Goal: Information Seeking & Learning: Learn about a topic

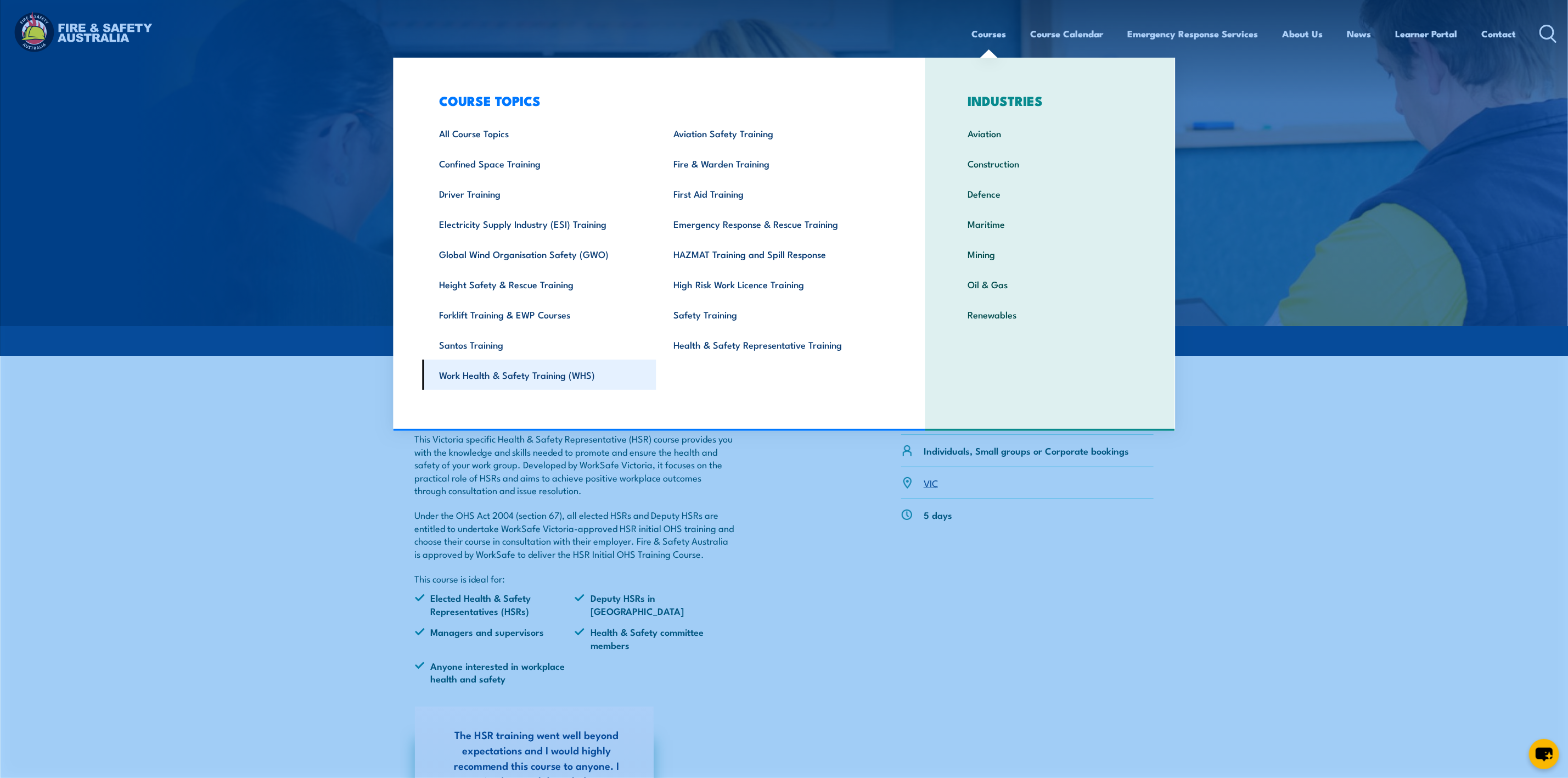
click at [517, 373] on link "Work Health & Safety Training (WHS)" at bounding box center [539, 374] width 234 height 30
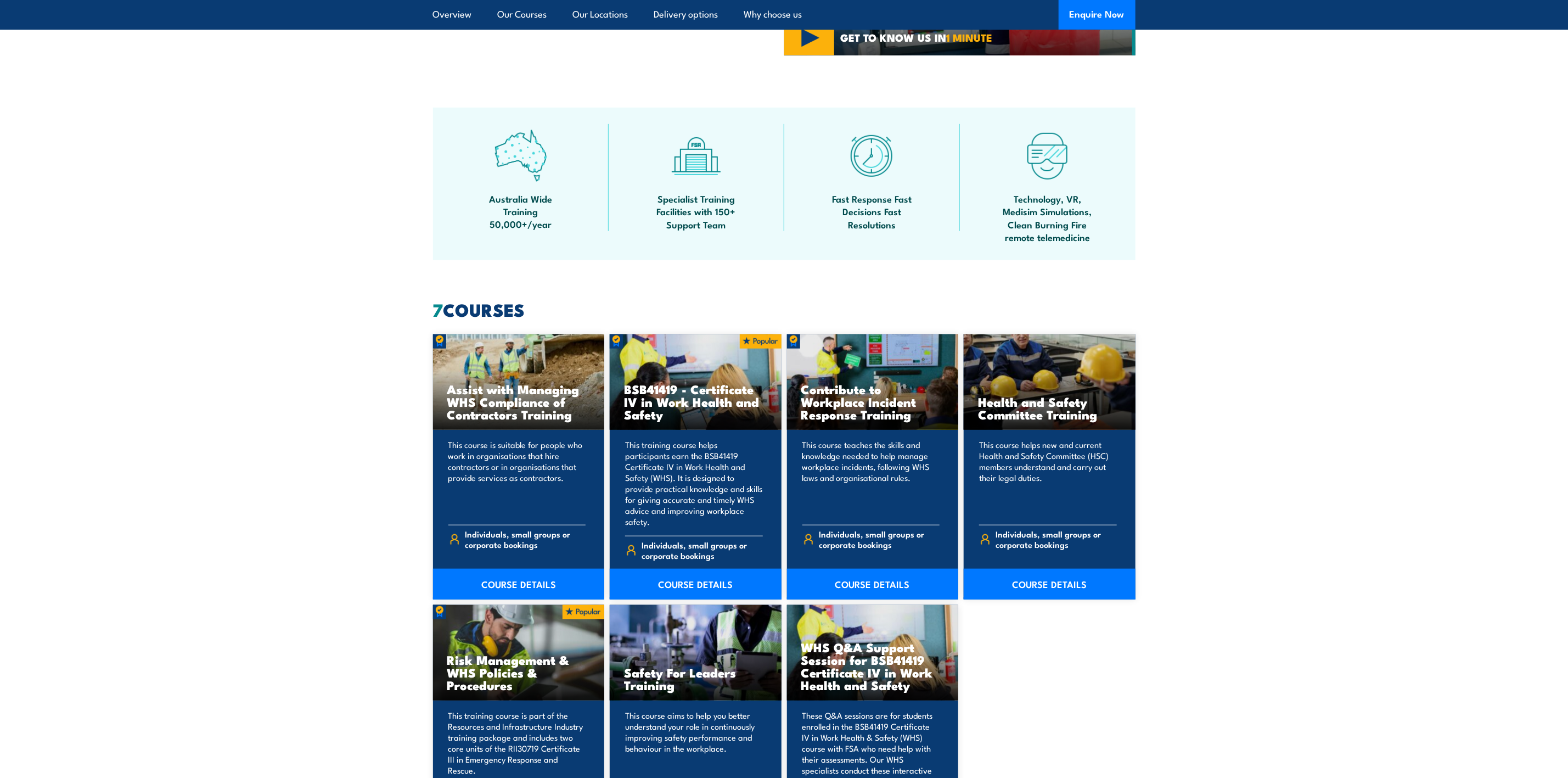
scroll to position [659, 0]
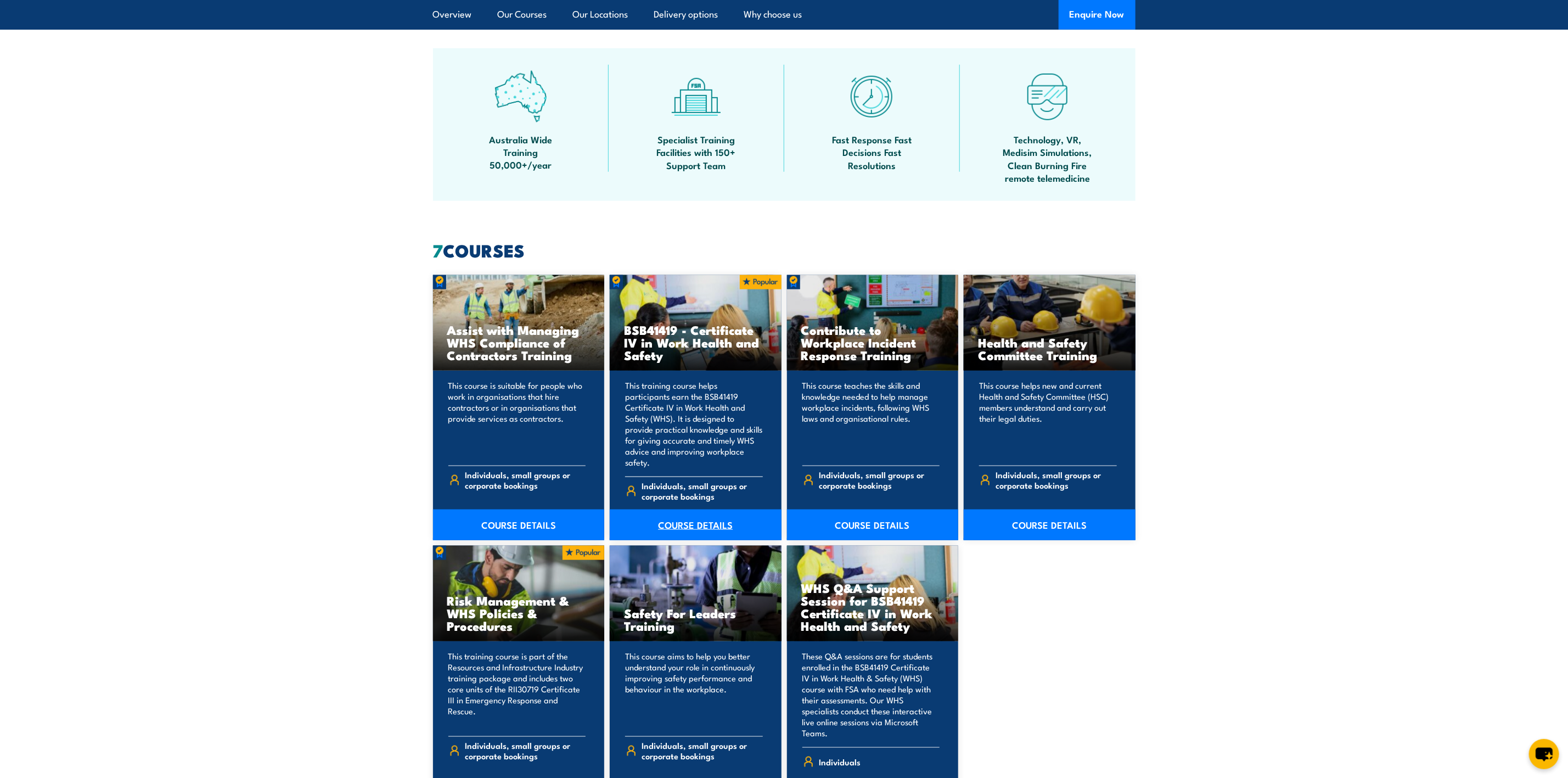
click at [706, 514] on link "COURSE DETAILS" at bounding box center [695, 524] width 172 height 31
click at [672, 509] on link "COURSE DETAILS" at bounding box center [695, 524] width 172 height 31
click at [665, 516] on link "COURSE DETAILS" at bounding box center [695, 524] width 172 height 31
click at [671, 509] on link "COURSE DETAILS" at bounding box center [695, 524] width 172 height 31
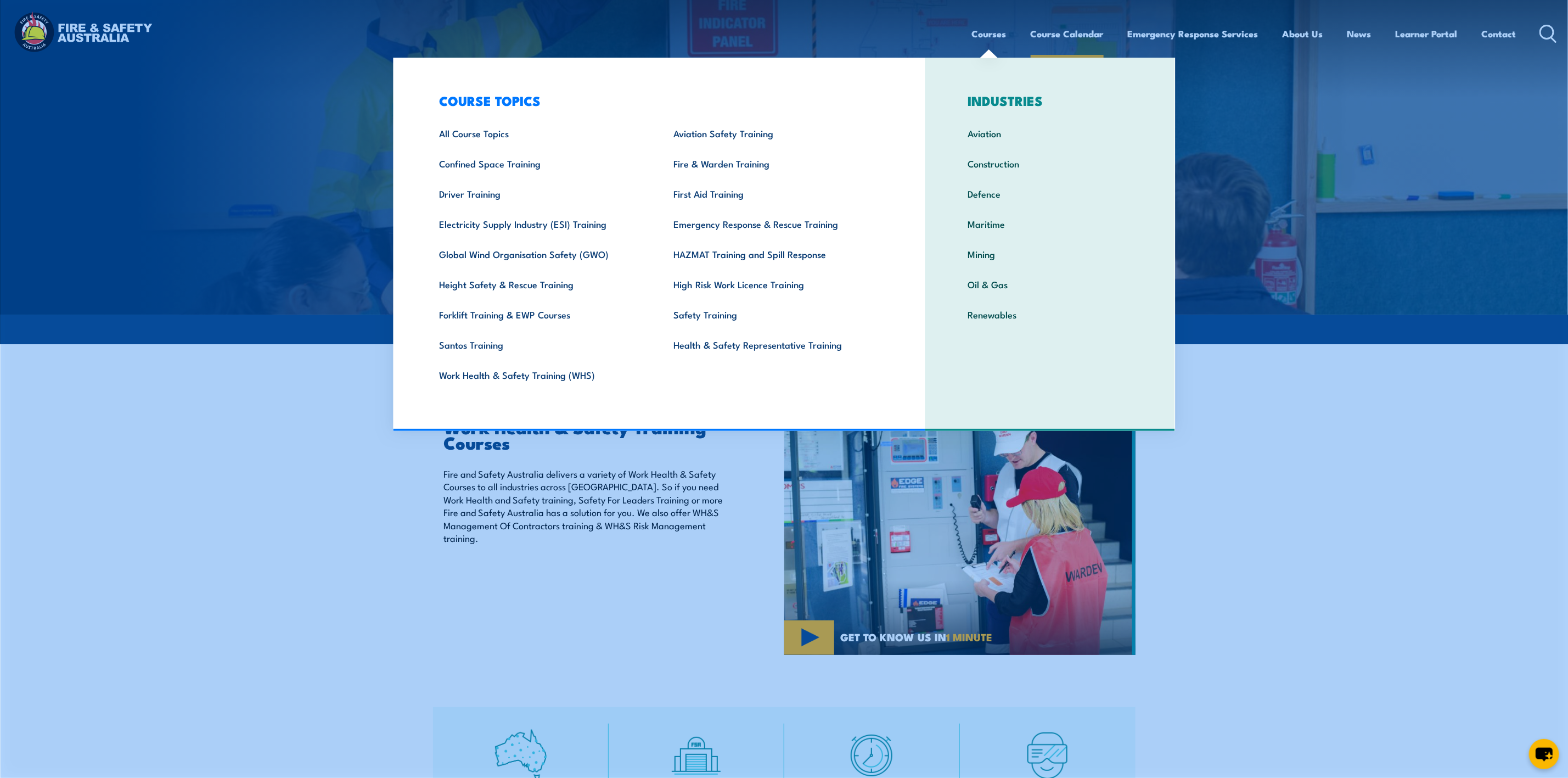
click at [1042, 37] on link "Course Calendar" at bounding box center [1067, 34] width 73 height 29
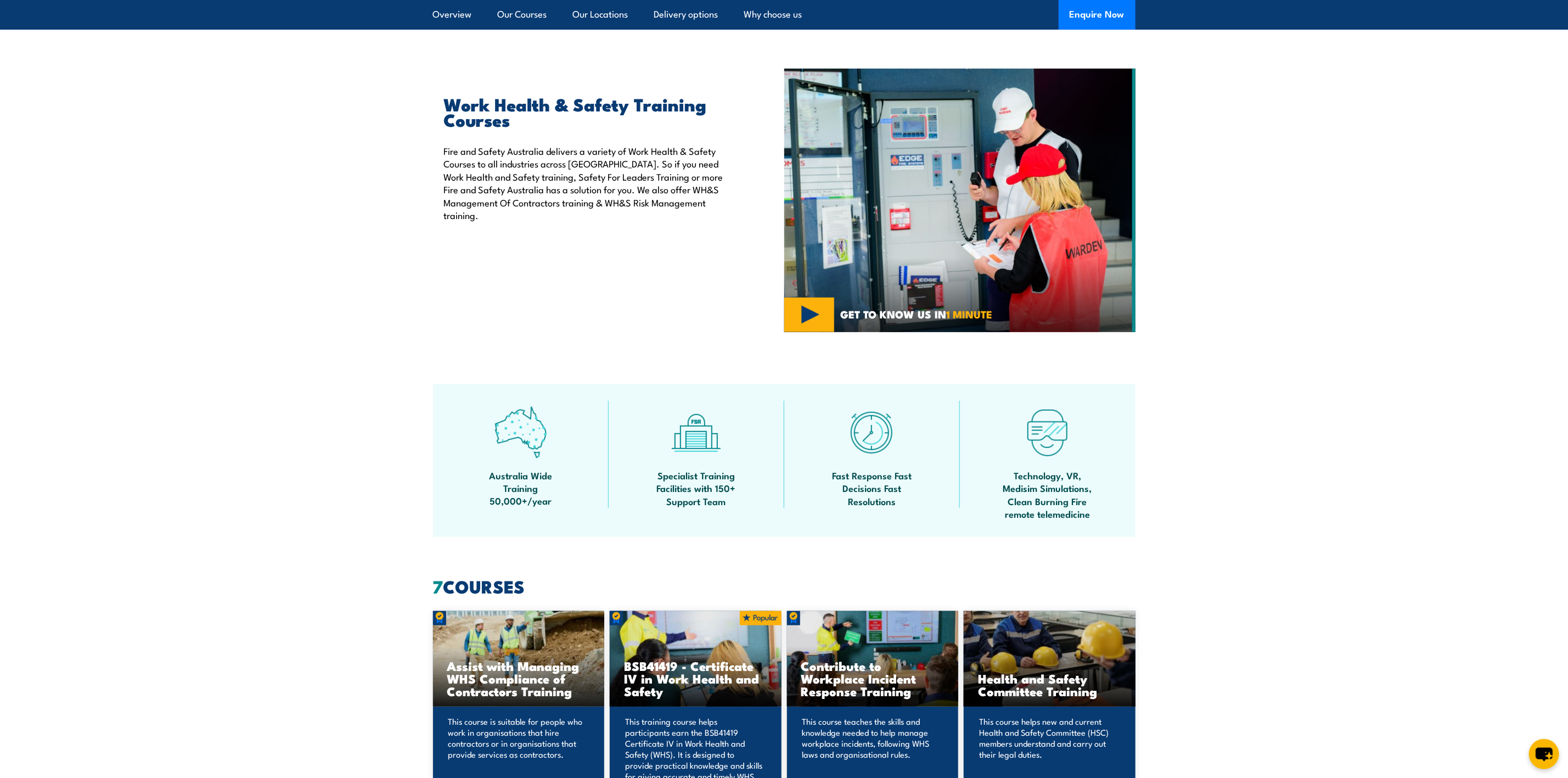
scroll to position [83, 0]
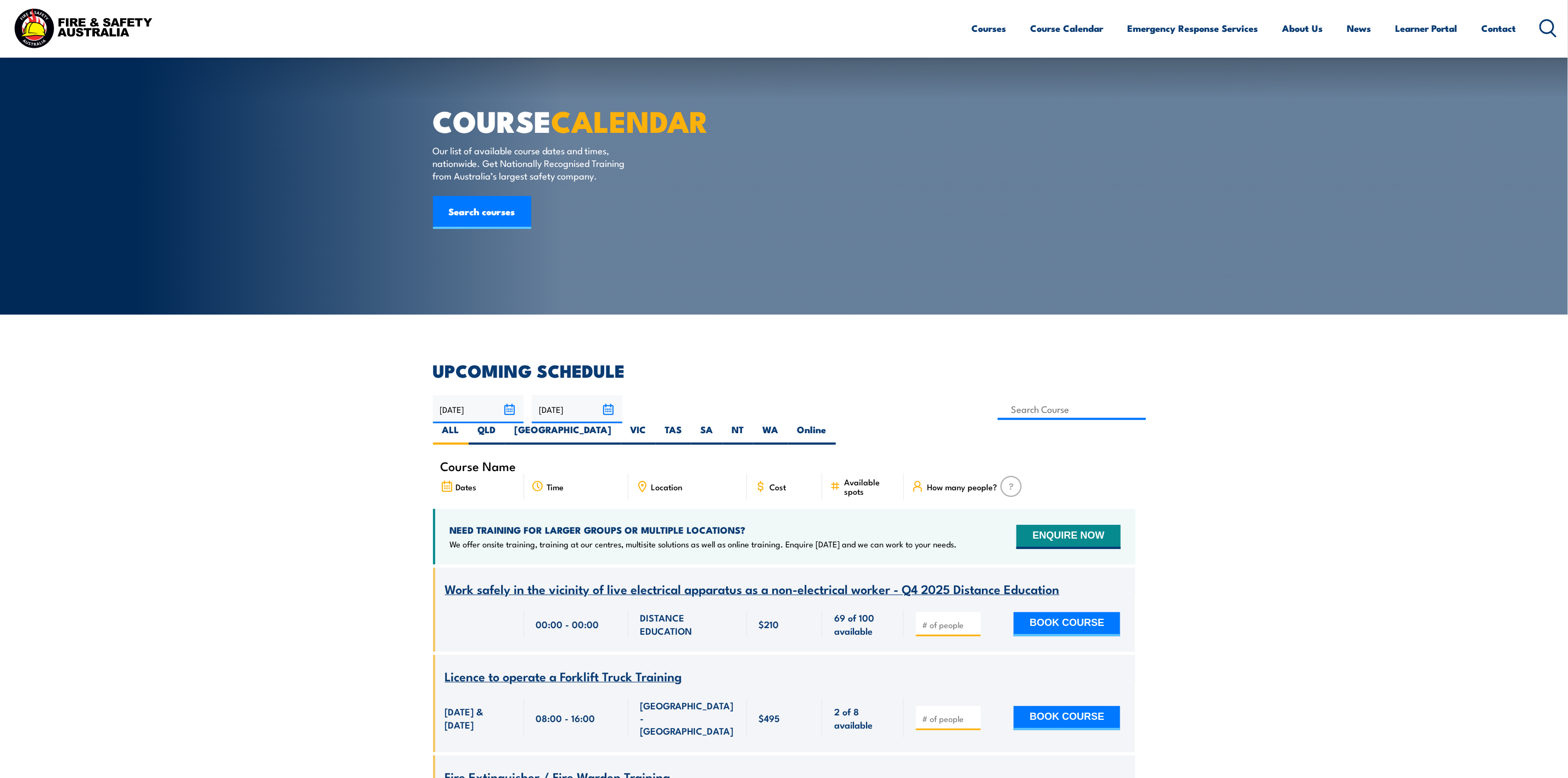
scroll to position [247, 0]
